Goal: Check status

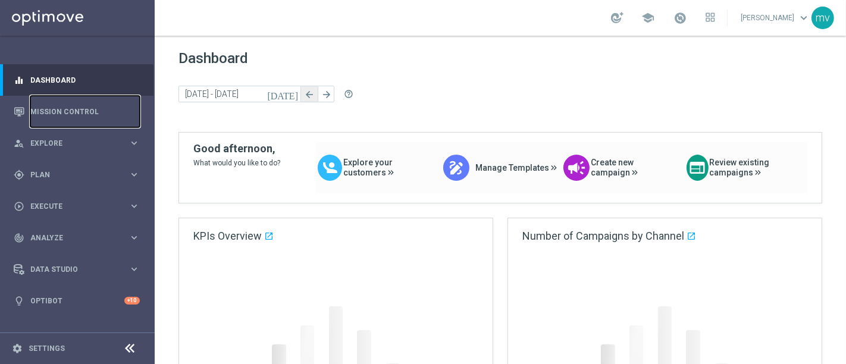
drag, startPoint x: 66, startPoint y: 110, endPoint x: 306, endPoint y: 87, distance: 240.9
click at [66, 110] on link "Mission Control" at bounding box center [85, 112] width 110 height 32
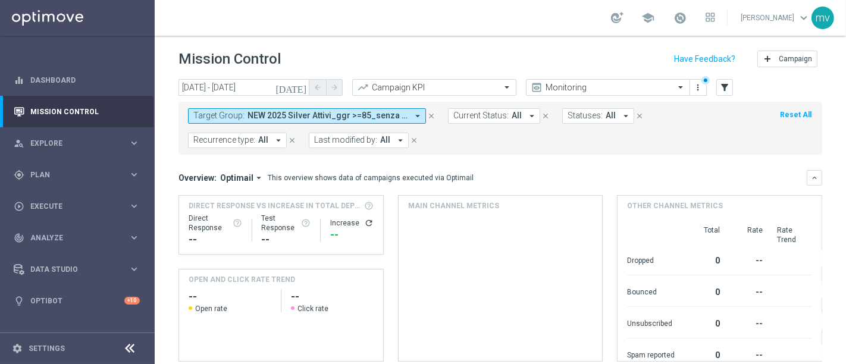
click at [303, 86] on icon "[DATE]" at bounding box center [292, 87] width 32 height 11
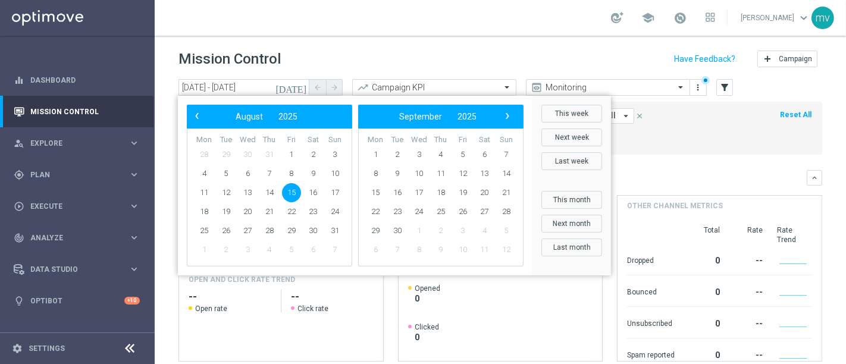
click at [288, 193] on span "15" at bounding box center [291, 192] width 19 height 19
click at [294, 189] on span "15" at bounding box center [291, 192] width 19 height 19
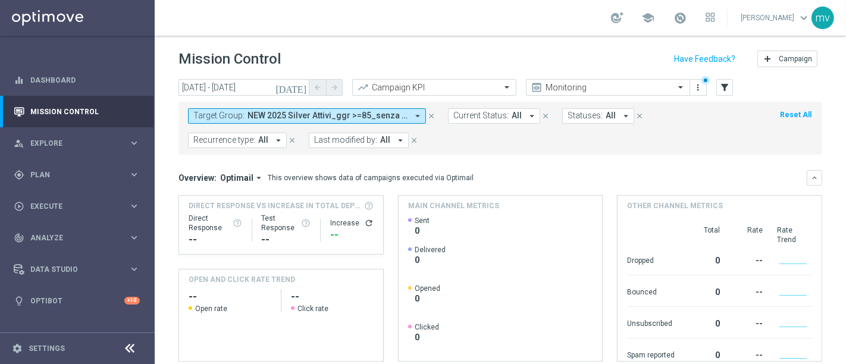
click at [432, 115] on icon "close" at bounding box center [431, 116] width 8 height 8
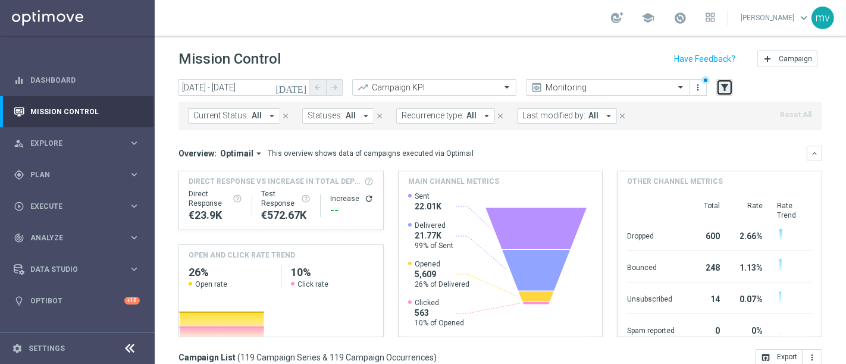
click at [728, 87] on icon "filter_alt" at bounding box center [725, 87] width 11 height 11
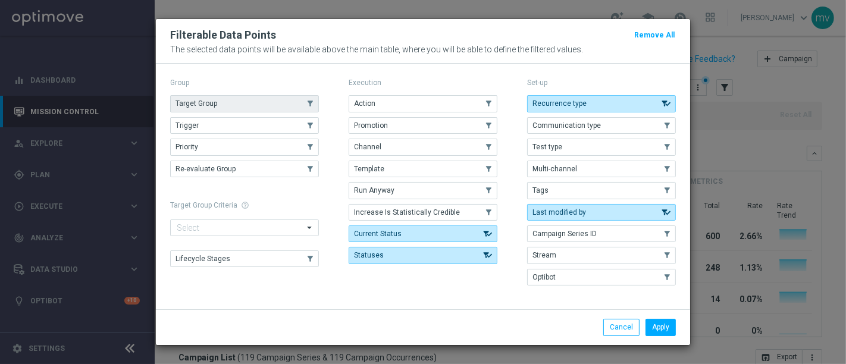
click at [204, 99] on button "Target Group" at bounding box center [244, 103] width 149 height 17
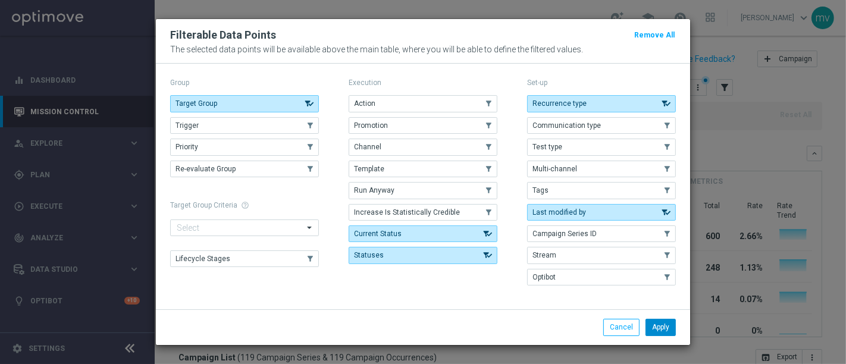
click at [670, 327] on button "Apply" at bounding box center [661, 327] width 30 height 17
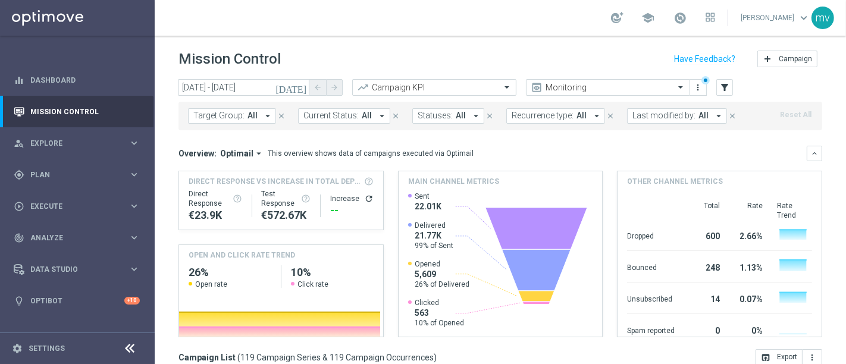
click at [263, 117] on icon "arrow_drop_down" at bounding box center [268, 116] width 11 height 11
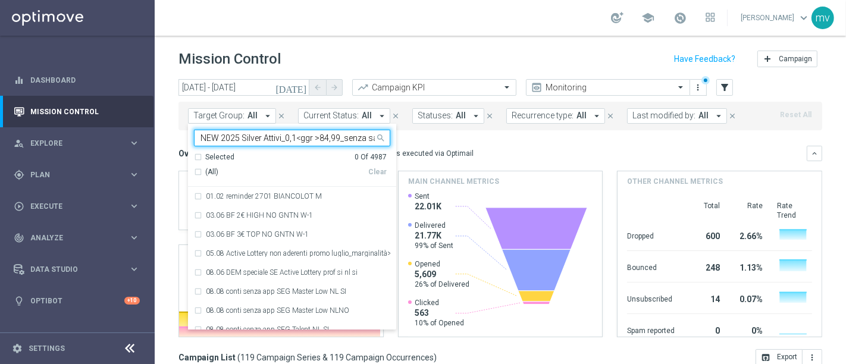
scroll to position [0, 10]
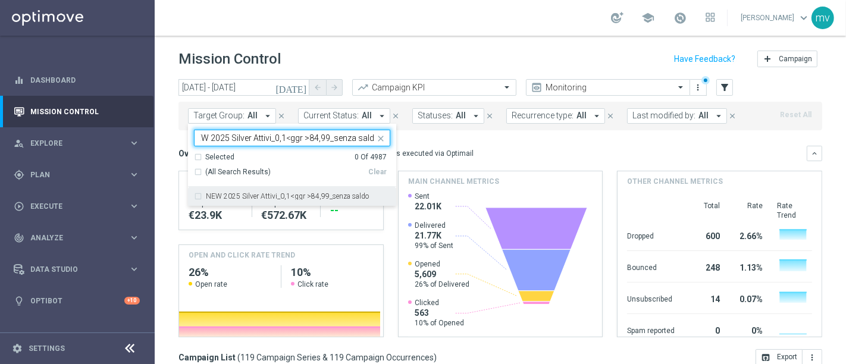
click at [196, 198] on div "NEW 2025 Silver Attivi_0,1<ggr >84,99_senza saldo" at bounding box center [292, 196] width 196 height 19
type input "NEW 2025 Silver Attivi_0,1<ggr >84,99_senza saldo"
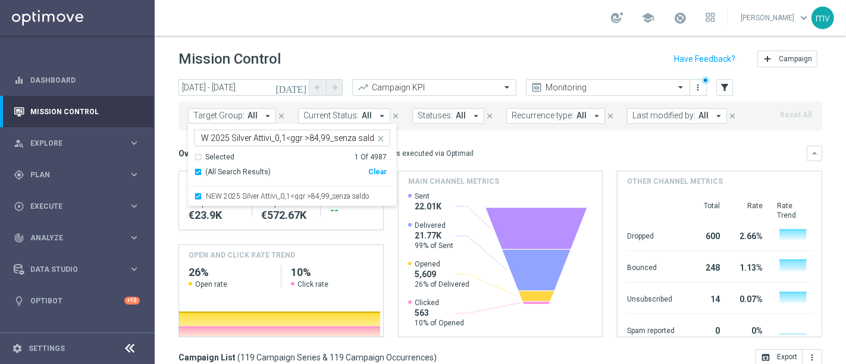
scroll to position [0, 0]
click at [493, 142] on mini-dashboard "Overview: Optimail arrow_drop_down This overview shows data of campaigns execut…" at bounding box center [501, 239] width 644 height 219
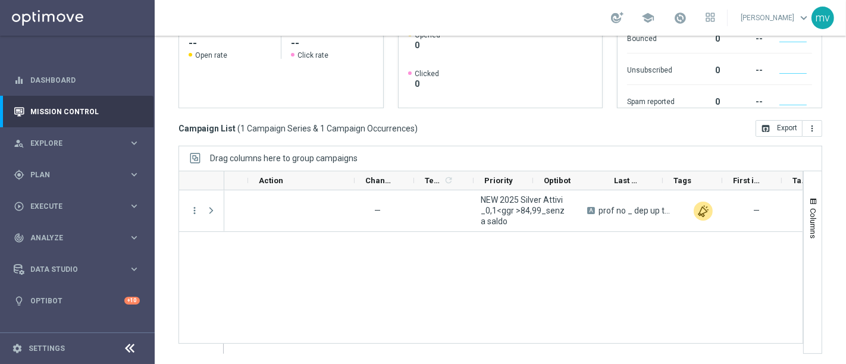
scroll to position [0, 435]
